Goal: Information Seeking & Learning: Learn about a topic

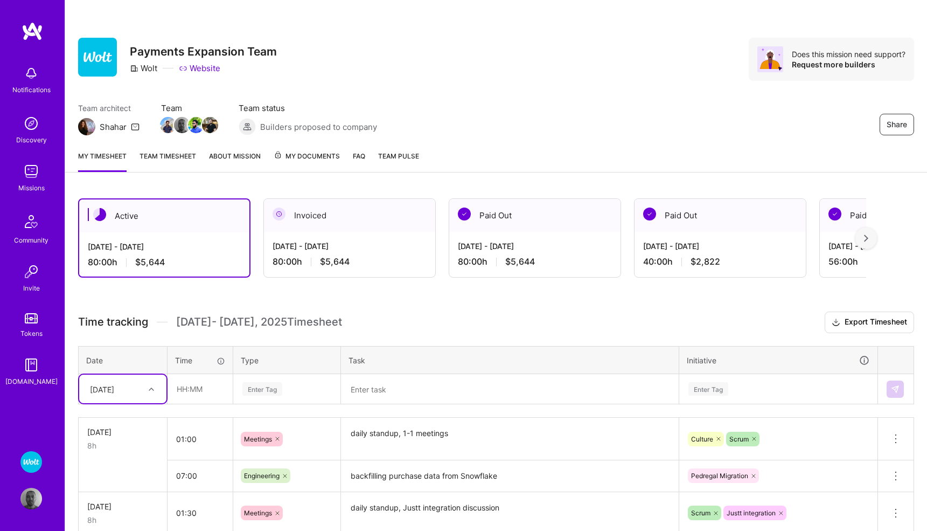
scroll to position [101, 0]
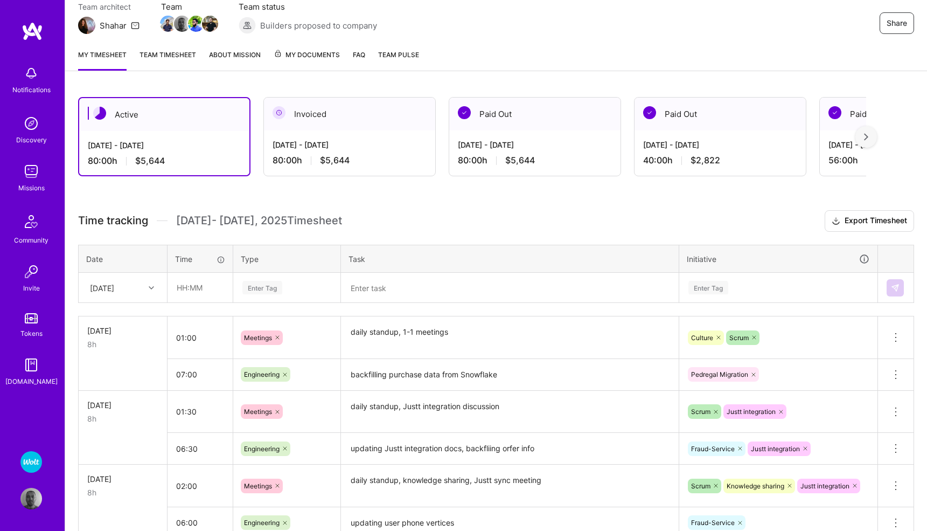
click at [36, 174] on img at bounding box center [31, 172] width 22 height 22
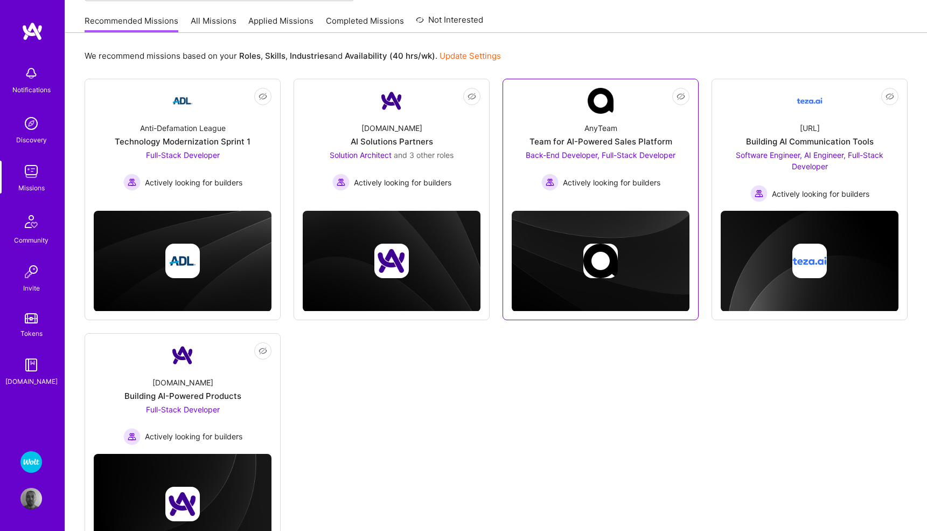
scroll to position [102, 0]
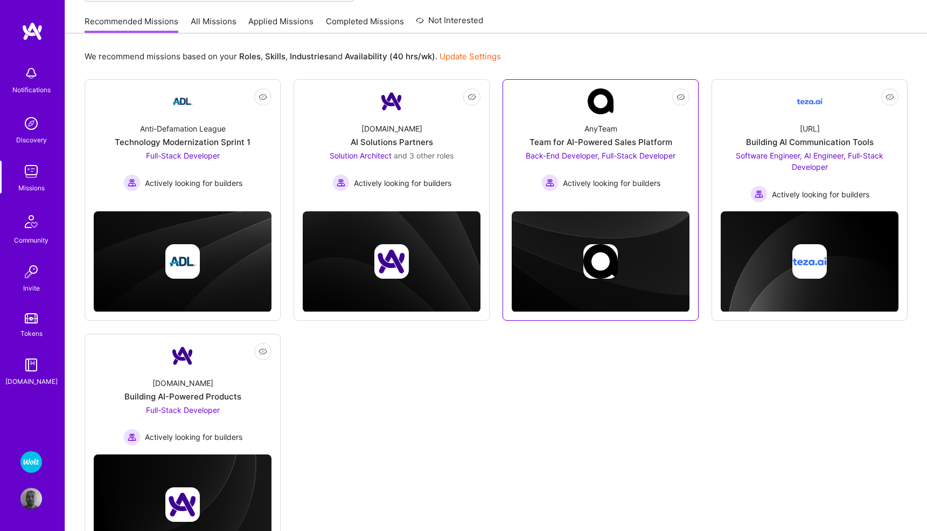
click at [537, 152] on span "Back-End Developer, Full-Stack Developer" at bounding box center [601, 155] width 150 height 9
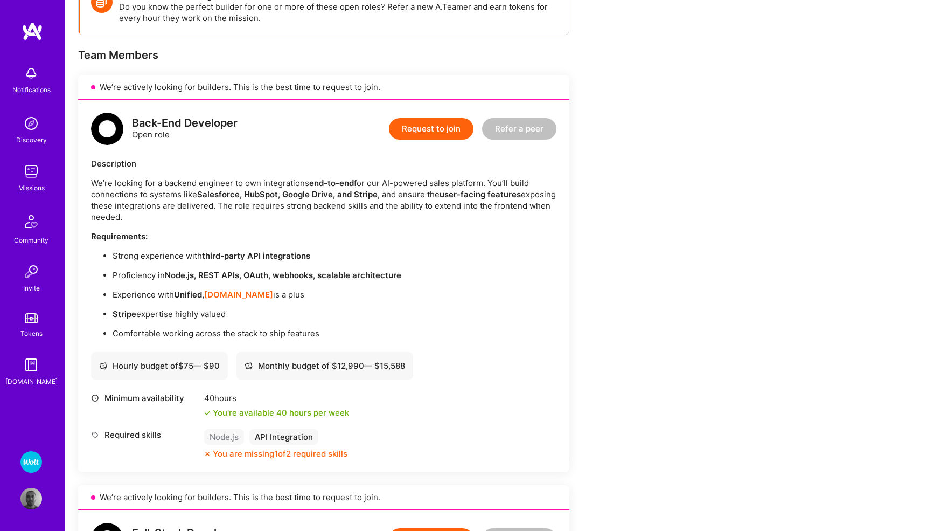
scroll to position [179, 0]
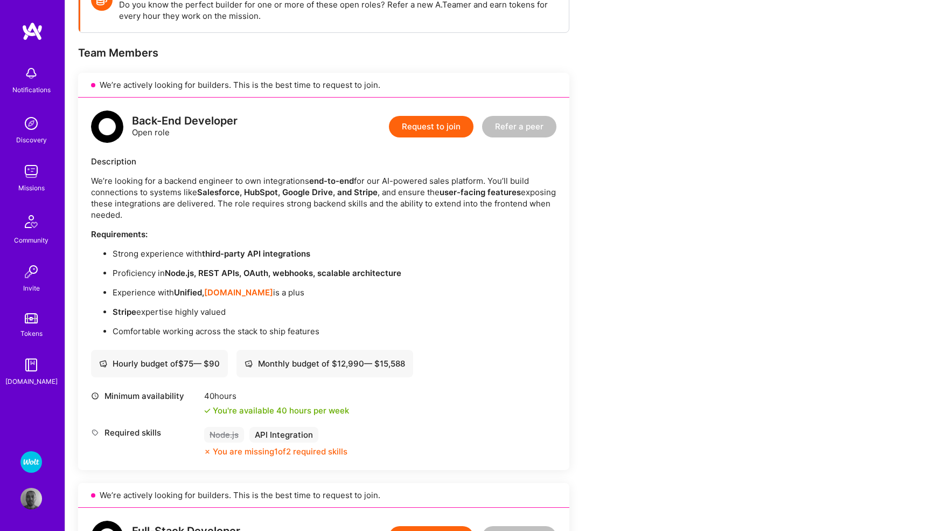
click at [32, 172] on img at bounding box center [31, 172] width 22 height 22
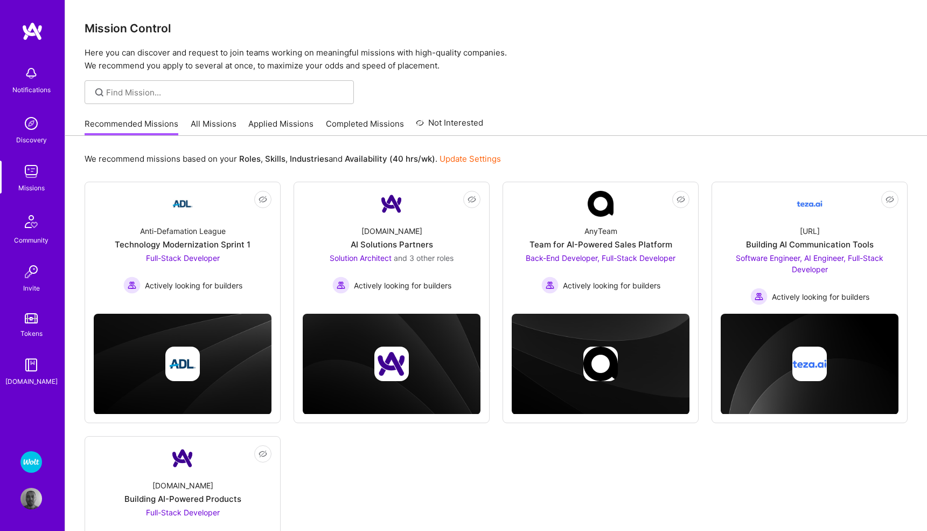
click at [197, 120] on link "All Missions" at bounding box center [214, 127] width 46 height 18
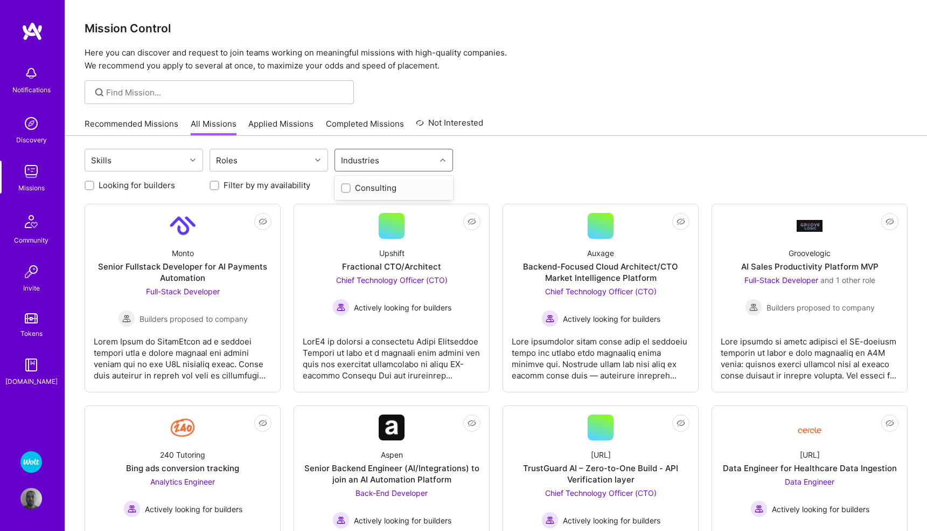
click at [443, 158] on icon at bounding box center [442, 159] width 5 height 5
click at [491, 153] on div "Skills Roles Industries" at bounding box center [496, 161] width 823 height 25
click at [445, 159] on icon at bounding box center [442, 159] width 5 height 5
click at [557, 150] on div "Skills Roles option Consulting focused, 1 of 1. 1 result available. Use Up and …" at bounding box center [496, 161] width 823 height 25
click at [191, 158] on icon at bounding box center [192, 159] width 5 height 5
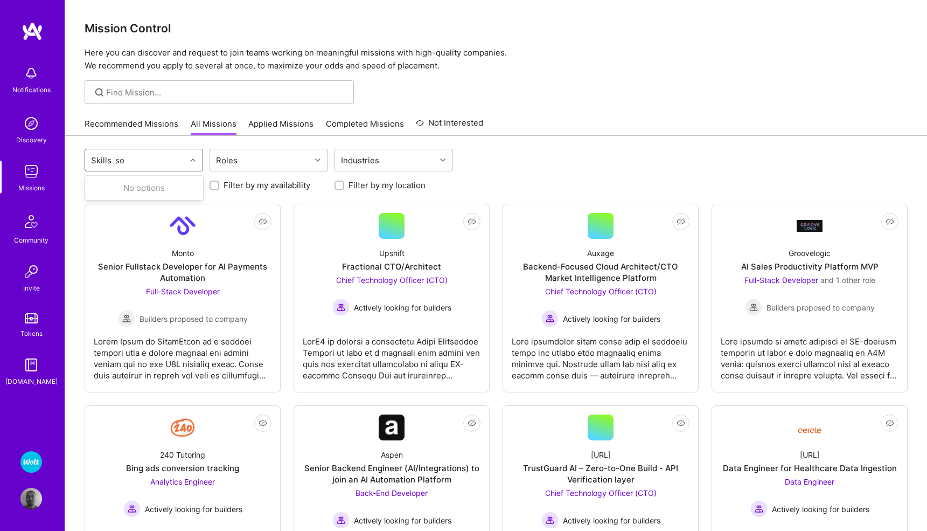
type input "s"
type input "b"
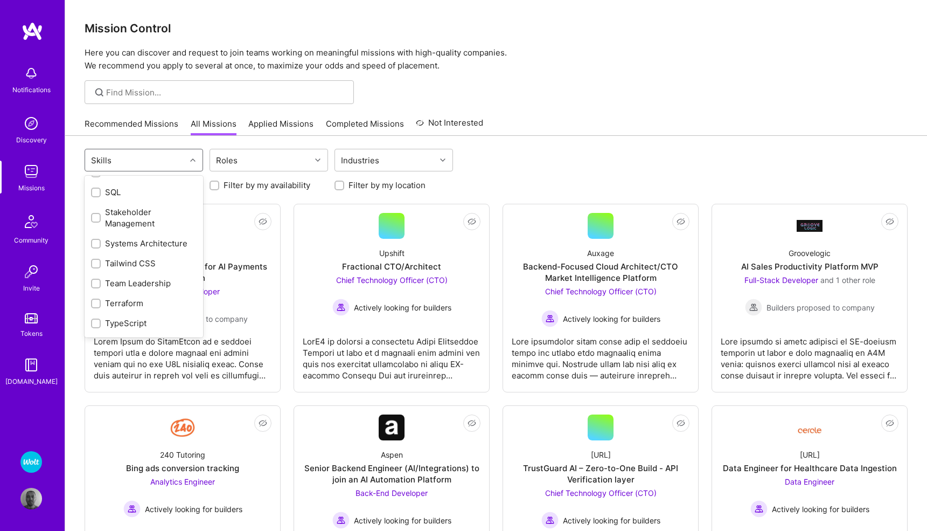
scroll to position [1420, 0]
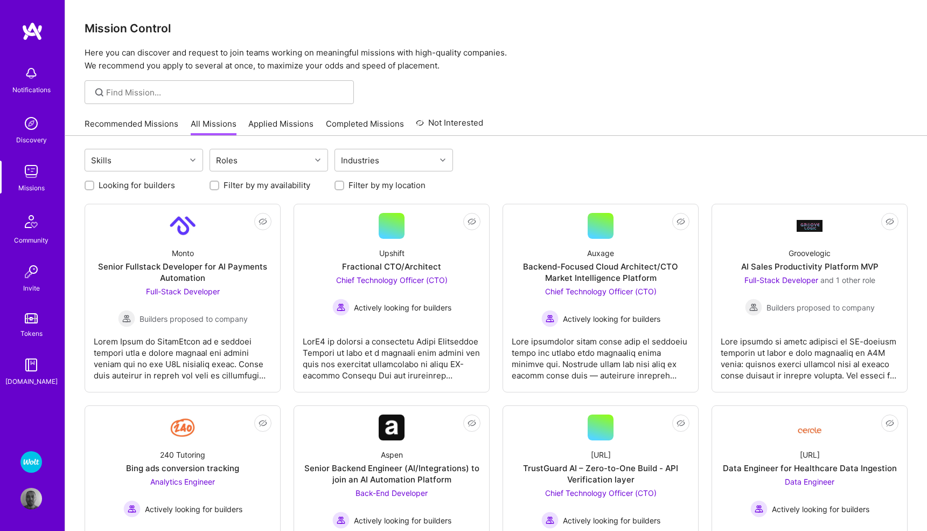
click at [580, 121] on div "Recommended Missions All Missions Applied Missions Completed Missions Not Inter…" at bounding box center [496, 123] width 823 height 23
click at [29, 463] on img at bounding box center [31, 462] width 22 height 22
